Goal: Use online tool/utility: Utilize a website feature to perform a specific function

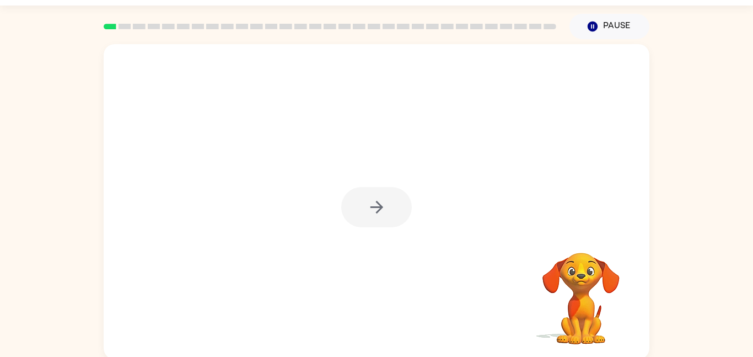
scroll to position [31, 0]
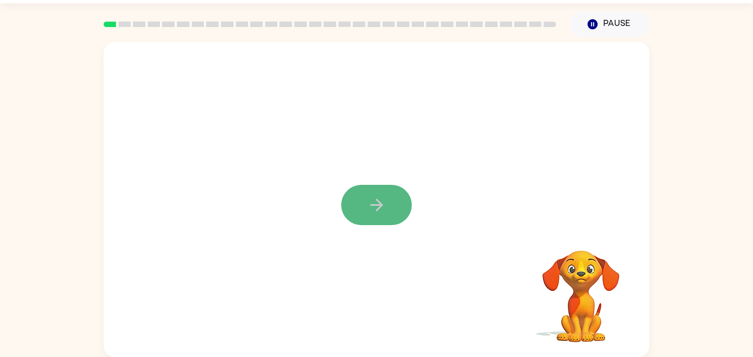
click at [373, 215] on button "button" at bounding box center [376, 205] width 71 height 40
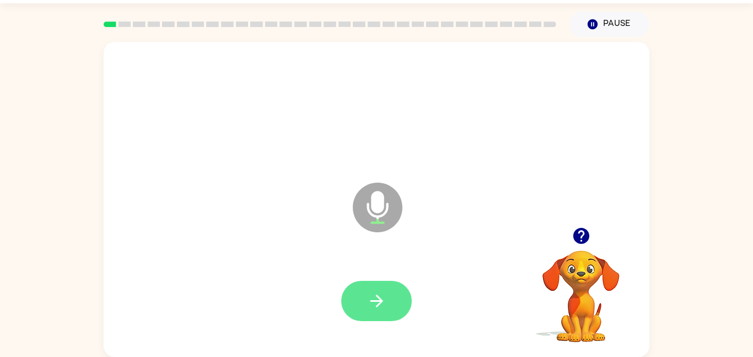
click at [394, 311] on button "button" at bounding box center [376, 301] width 71 height 40
click at [398, 308] on button "button" at bounding box center [376, 301] width 71 height 40
click at [400, 302] on button "button" at bounding box center [376, 301] width 71 height 40
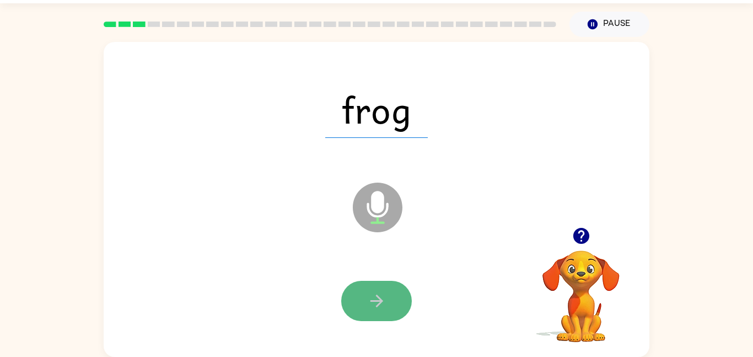
click at [371, 316] on button "button" at bounding box center [376, 301] width 71 height 40
click at [368, 310] on icon "button" at bounding box center [376, 300] width 19 height 19
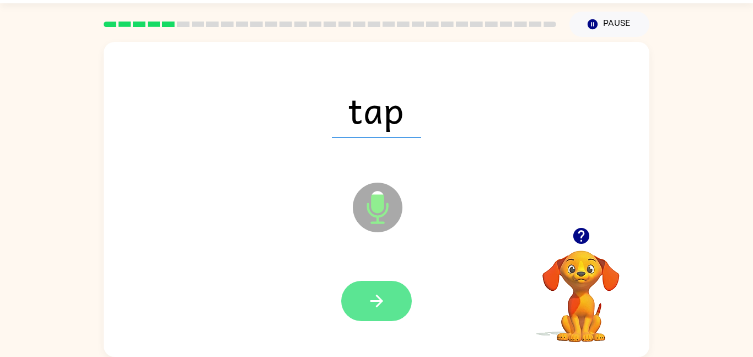
click at [372, 295] on icon "button" at bounding box center [376, 300] width 19 height 19
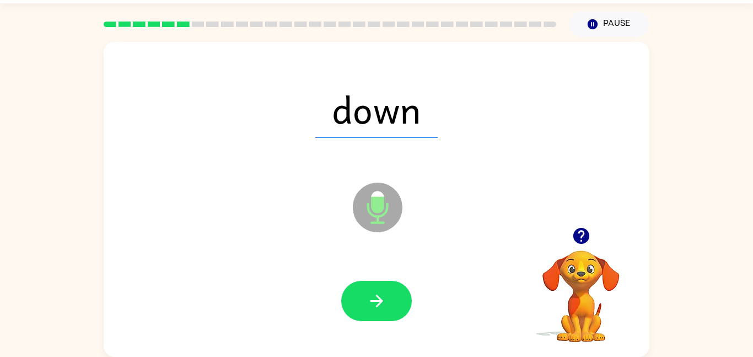
click at [374, 202] on icon "Microphone The Microphone is here when it is your turn to talk" at bounding box center [432, 221] width 165 height 83
click at [376, 204] on icon "Microphone The Microphone is here when it is your turn to talk" at bounding box center [432, 221] width 165 height 83
click at [375, 309] on icon "button" at bounding box center [376, 300] width 19 height 19
click at [587, 234] on icon "button" at bounding box center [581, 236] width 16 height 16
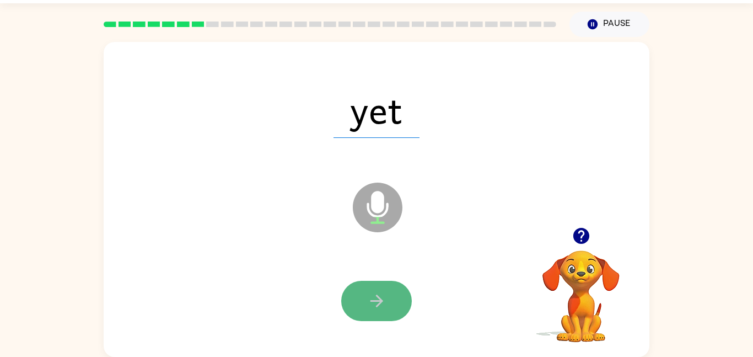
click at [366, 300] on button "button" at bounding box center [376, 301] width 71 height 40
click at [389, 296] on button "button" at bounding box center [376, 301] width 71 height 40
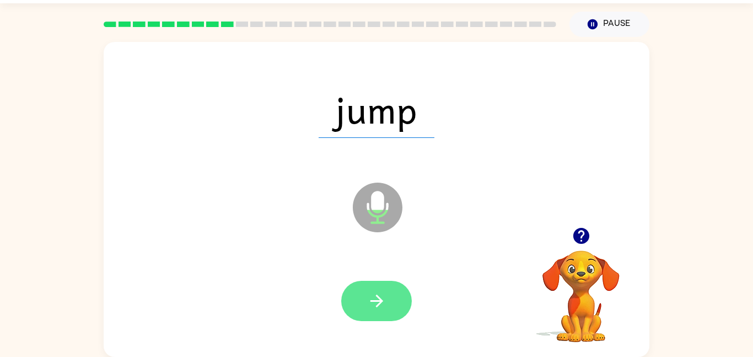
click at [398, 301] on button "button" at bounding box center [376, 301] width 71 height 40
click at [398, 287] on button "button" at bounding box center [376, 301] width 71 height 40
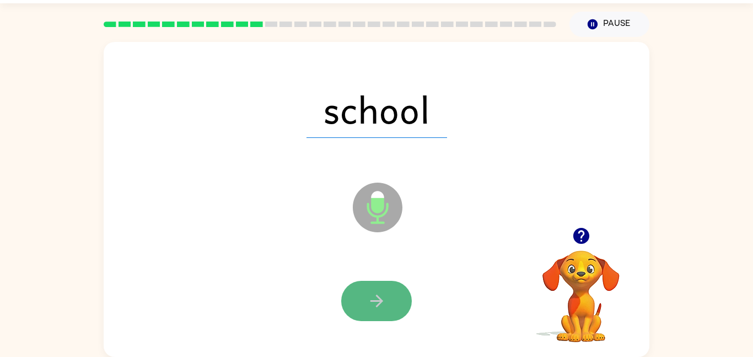
click at [392, 289] on button "button" at bounding box center [376, 301] width 71 height 40
click at [394, 287] on button "button" at bounding box center [376, 301] width 71 height 40
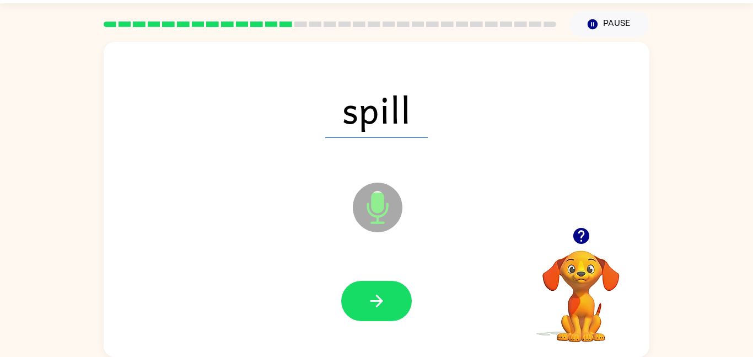
click at [397, 339] on div at bounding box center [377, 301] width 524 height 90
click at [394, 314] on button "button" at bounding box center [376, 301] width 71 height 40
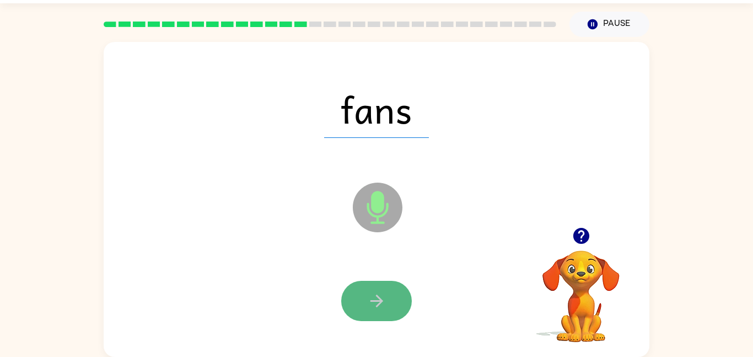
click at [384, 312] on button "button" at bounding box center [376, 301] width 71 height 40
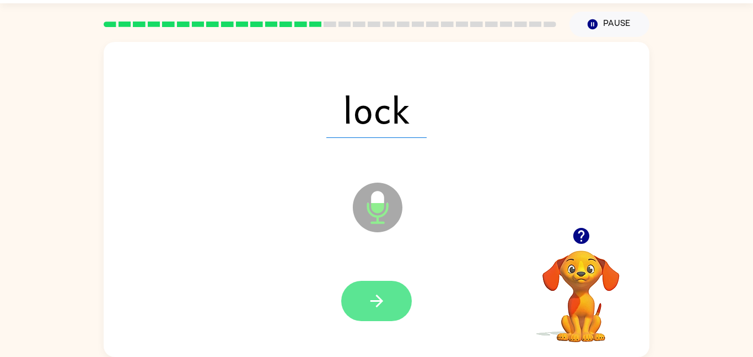
click at [394, 284] on button "button" at bounding box center [376, 301] width 71 height 40
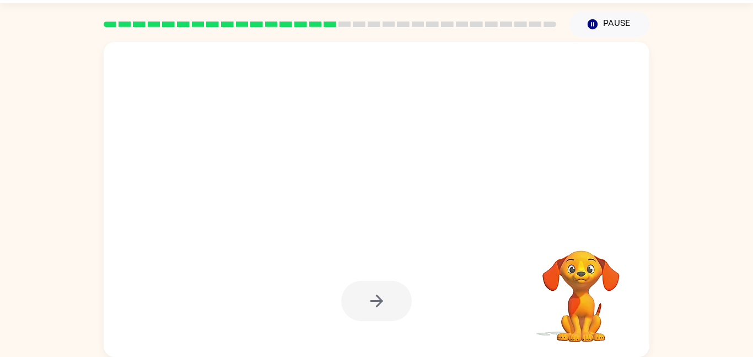
click at [391, 281] on div at bounding box center [376, 301] width 71 height 40
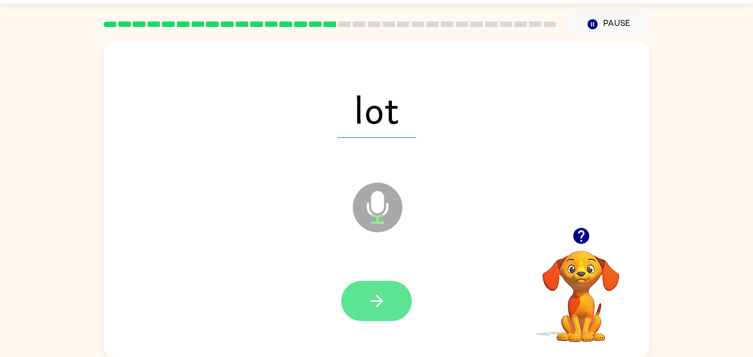
click at [376, 288] on button "button" at bounding box center [376, 301] width 71 height 40
click at [368, 297] on icon "button" at bounding box center [376, 300] width 19 height 19
click at [370, 300] on icon "button" at bounding box center [376, 300] width 19 height 19
click at [365, 297] on button "button" at bounding box center [376, 301] width 71 height 40
click at [365, 295] on button "button" at bounding box center [376, 301] width 71 height 40
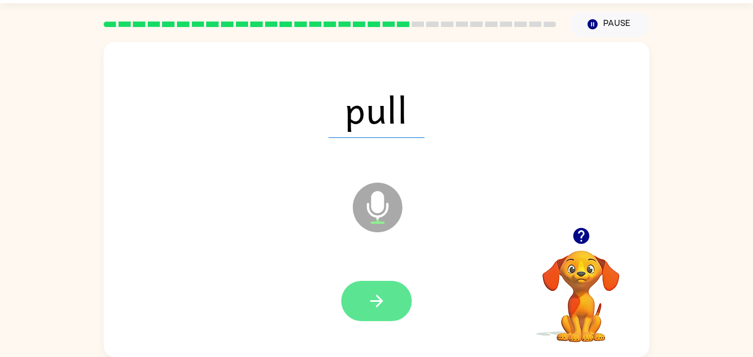
click at [368, 304] on icon "button" at bounding box center [376, 300] width 19 height 19
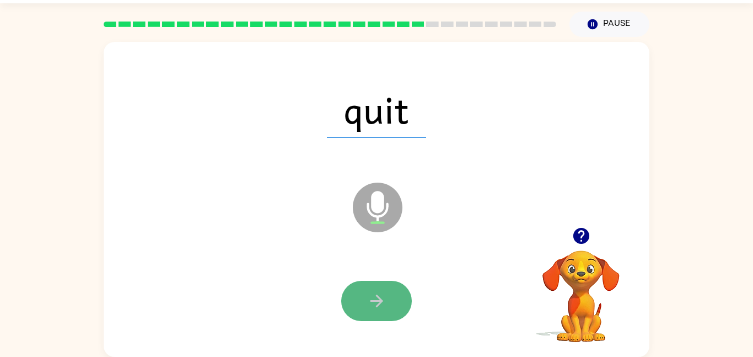
click at [388, 289] on button "button" at bounding box center [376, 301] width 71 height 40
click at [384, 290] on button "button" at bounding box center [376, 301] width 71 height 40
click at [383, 291] on icon "button" at bounding box center [376, 300] width 19 height 19
click at [387, 302] on button "button" at bounding box center [376, 301] width 71 height 40
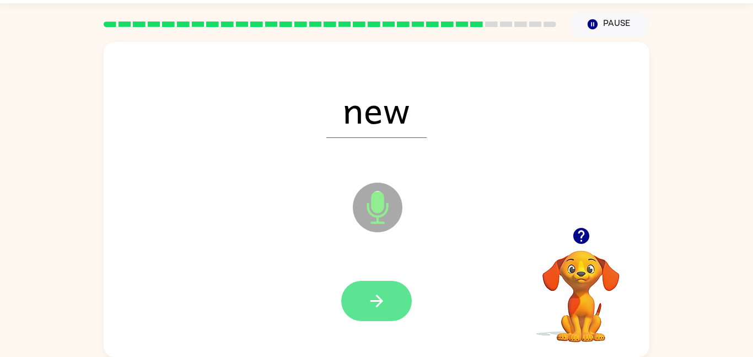
click at [383, 292] on icon "button" at bounding box center [376, 300] width 19 height 19
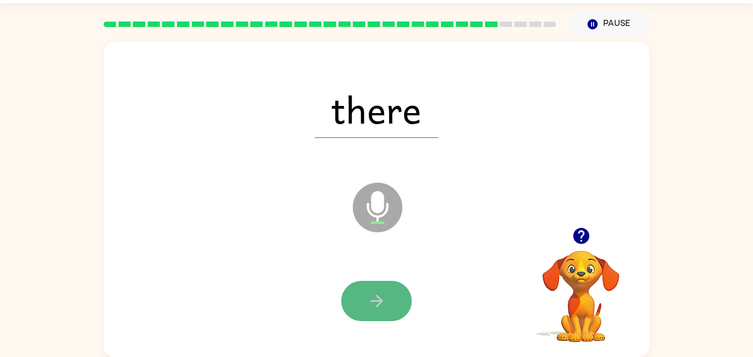
click at [396, 286] on button "button" at bounding box center [376, 301] width 71 height 40
click at [391, 316] on button "button" at bounding box center [376, 301] width 71 height 40
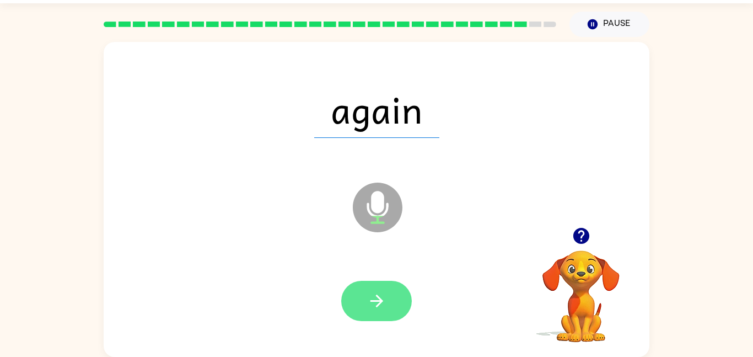
click at [400, 288] on button "button" at bounding box center [376, 301] width 71 height 40
click at [400, 293] on button "button" at bounding box center [376, 301] width 71 height 40
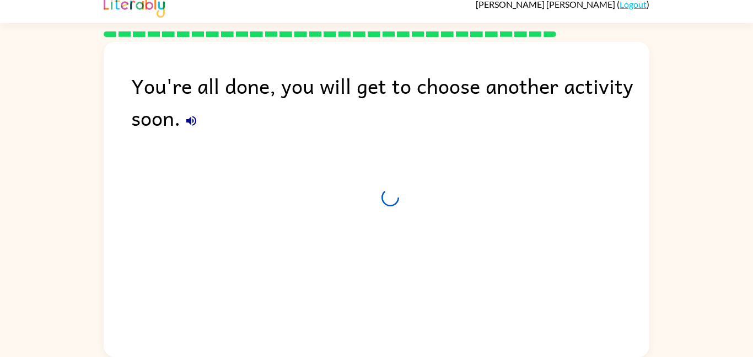
scroll to position [11, 0]
